Goal: Task Accomplishment & Management: Complete application form

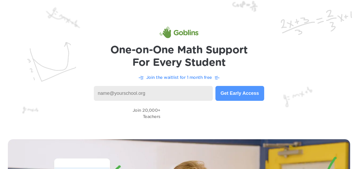
click at [137, 91] on input at bounding box center [153, 93] width 119 height 15
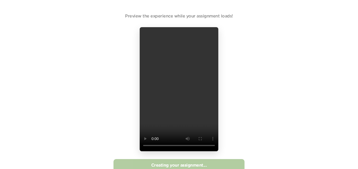
scroll to position [15, 0]
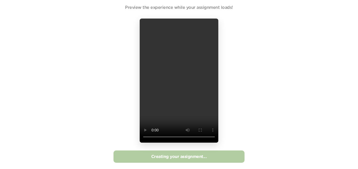
scroll to position [7, 0]
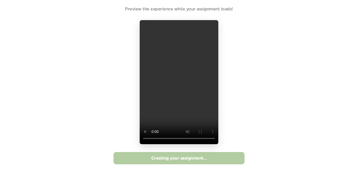
click at [258, 110] on div "Preview the experience while your assignment loads! Creating your assignment..." at bounding box center [179, 85] width 358 height 185
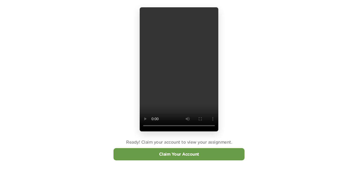
scroll to position [24, 0]
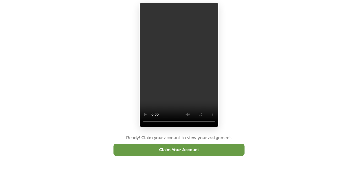
click at [196, 152] on link "Claim Your Account" at bounding box center [179, 150] width 40 height 4
